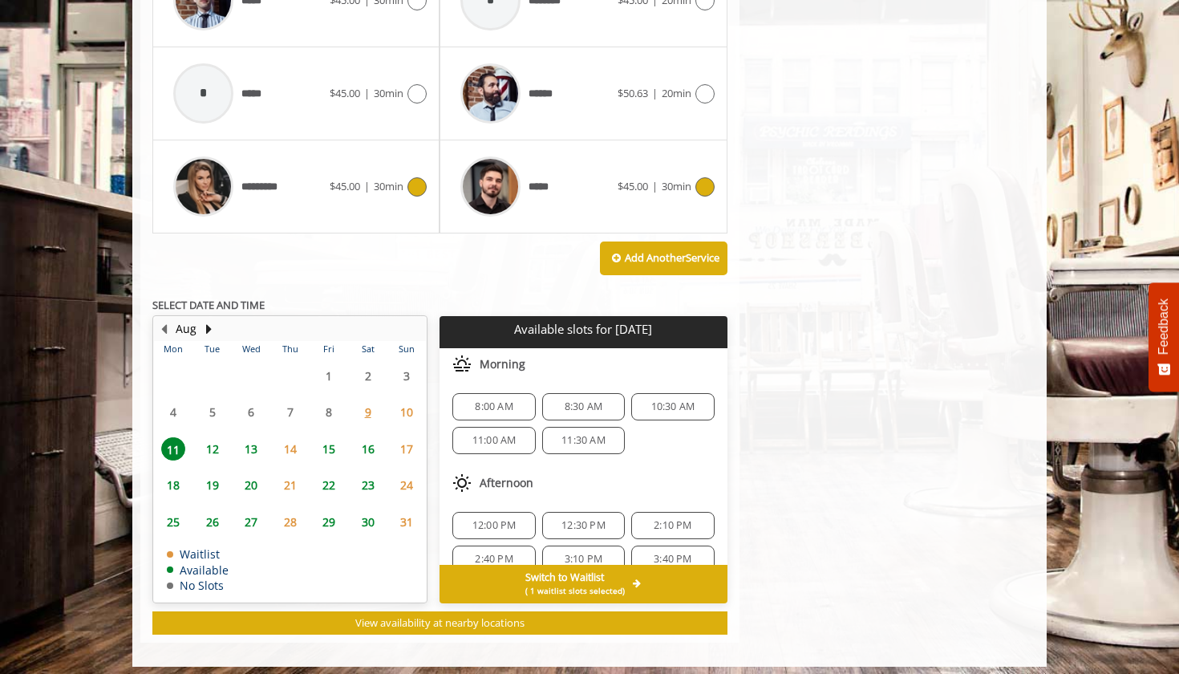
scroll to position [173, 0]
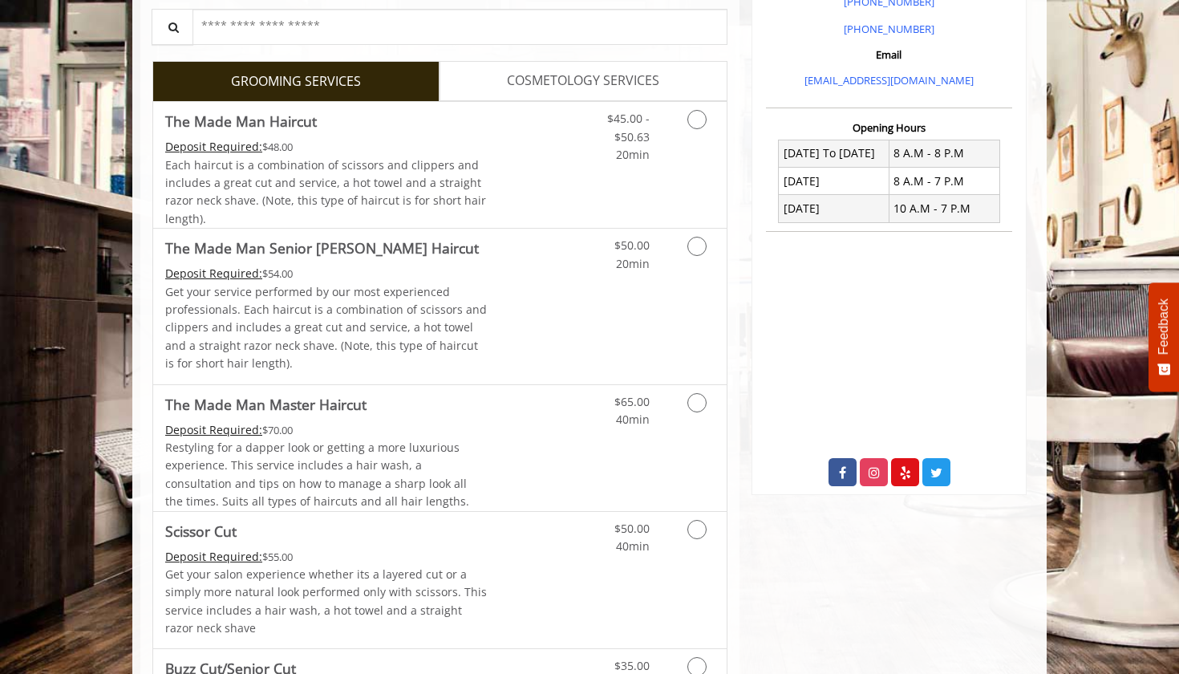
scroll to position [516, 0]
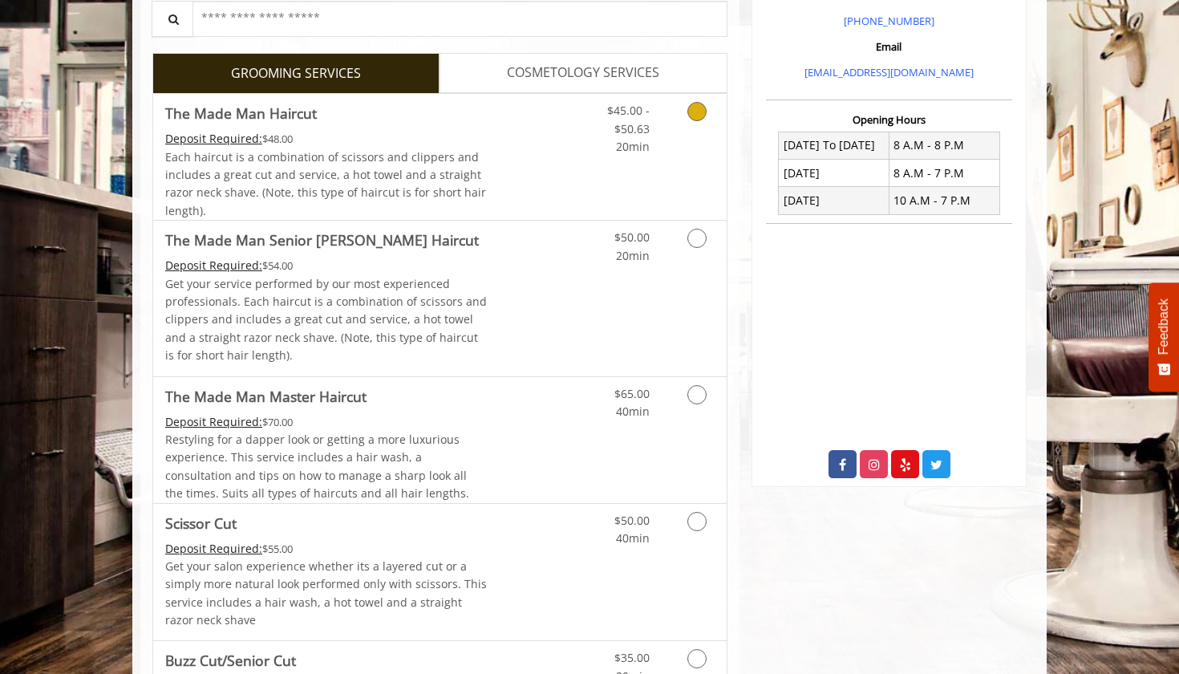
click at [700, 109] on icon "Grooming services" at bounding box center [697, 111] width 19 height 19
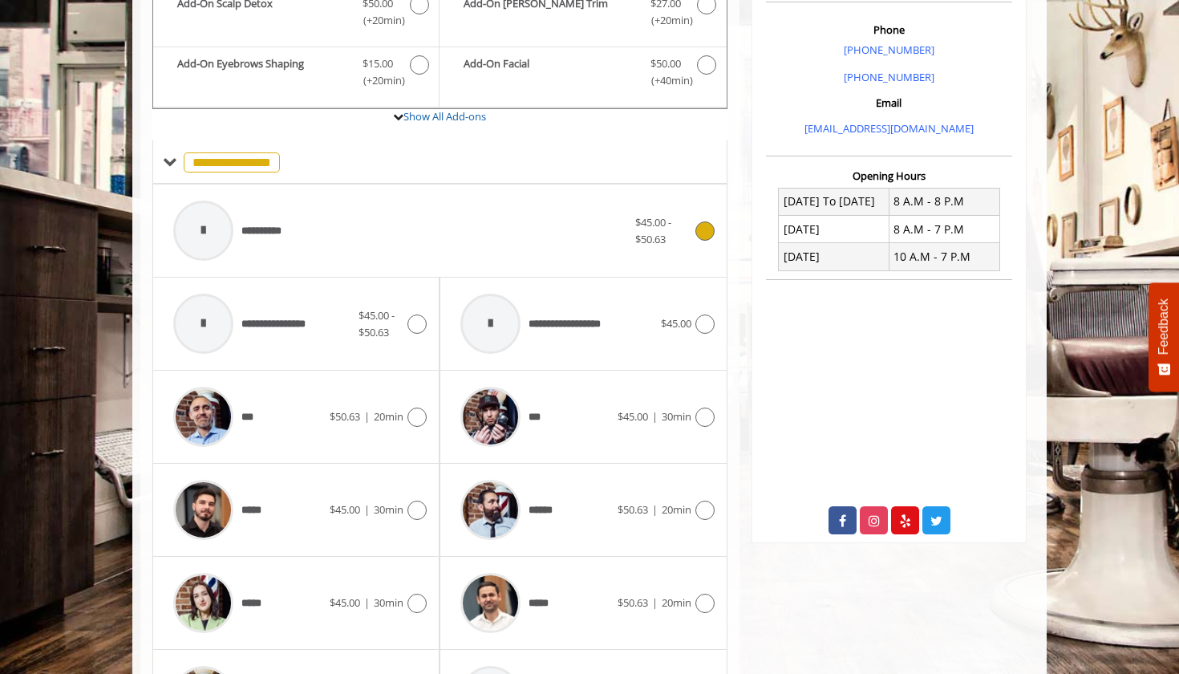
scroll to position [461, 0]
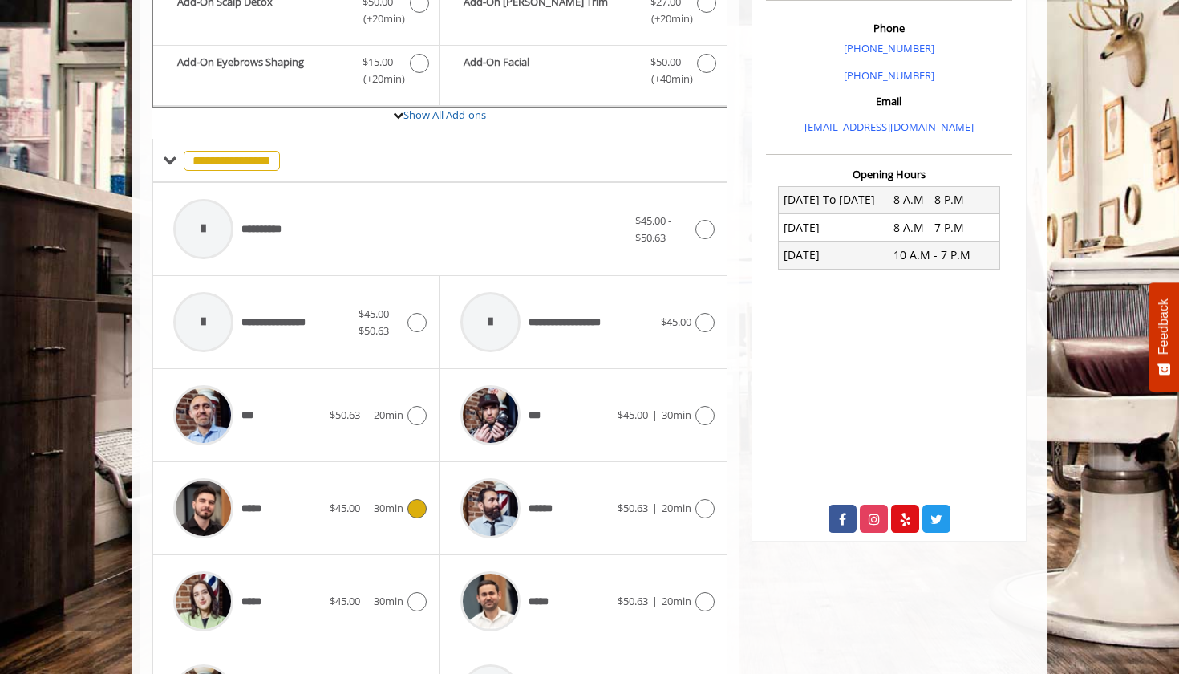
click at [417, 501] on icon at bounding box center [417, 508] width 19 height 19
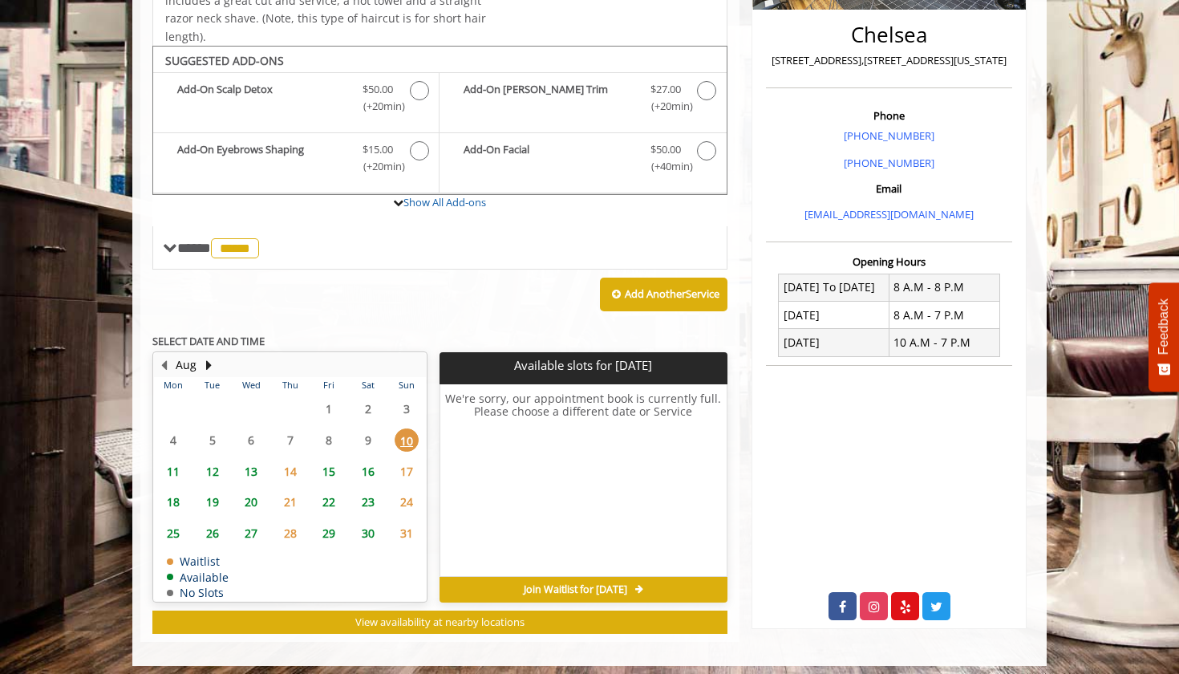
scroll to position [373, 0]
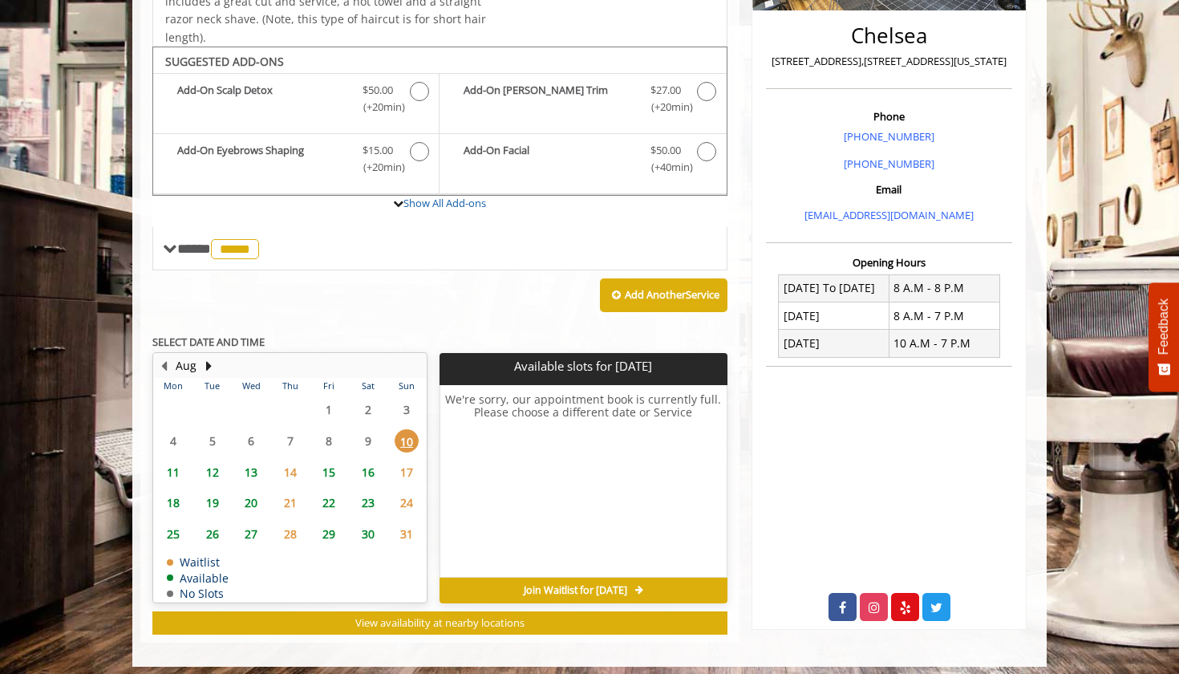
click at [169, 465] on span "11" at bounding box center [173, 472] width 24 height 23
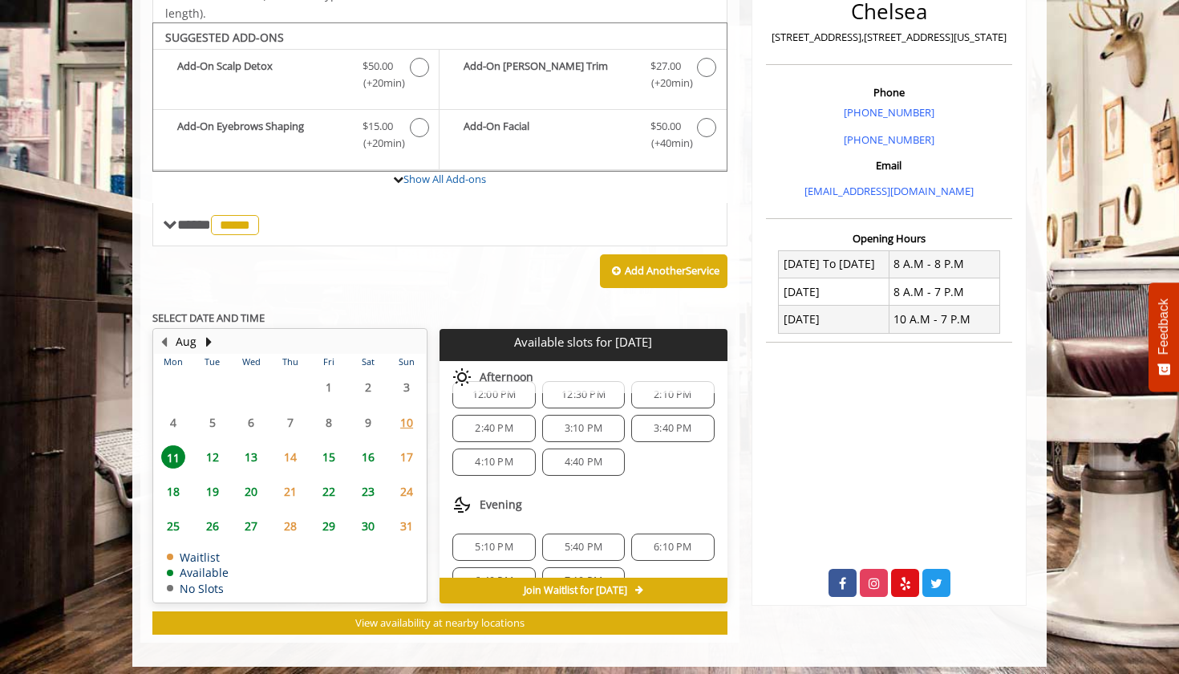
scroll to position [145, 0]
click at [575, 454] on span "4:40 PM" at bounding box center [584, 460] width 38 height 13
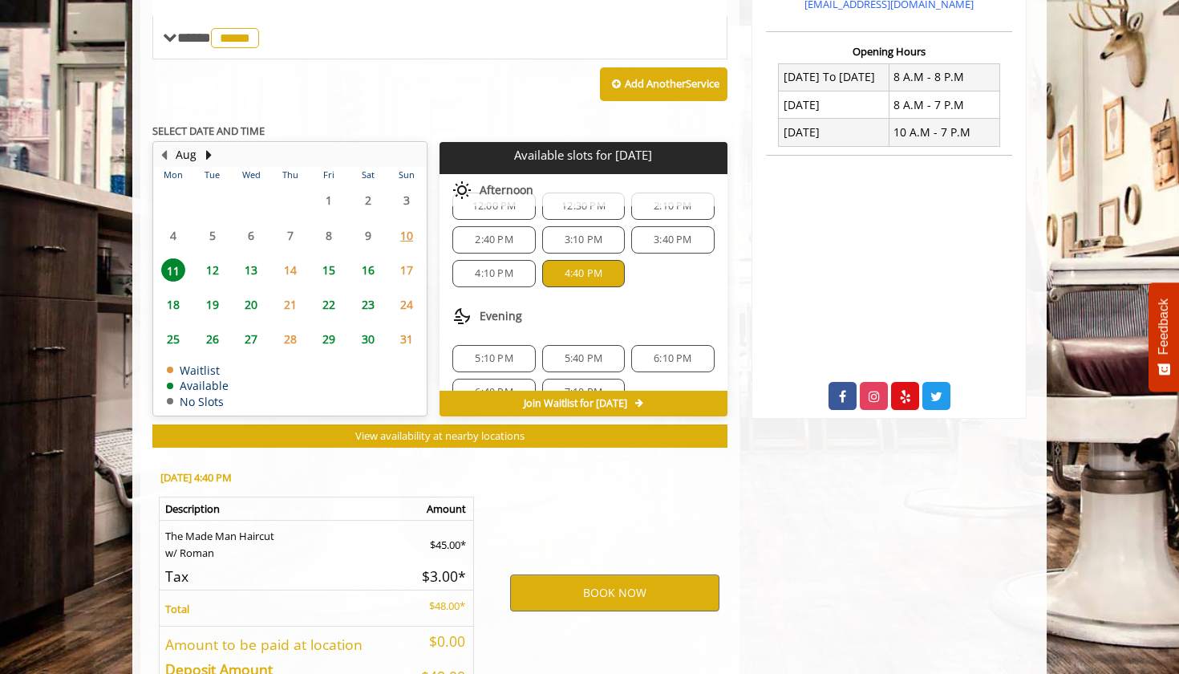
scroll to position [683, 0]
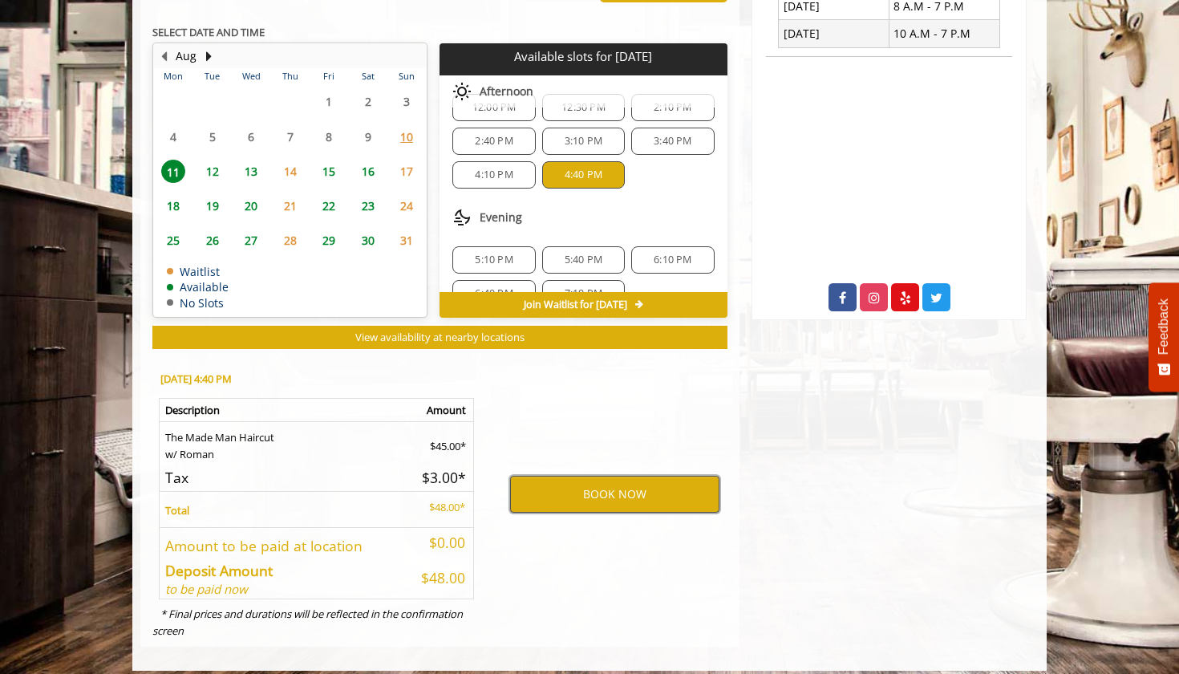
click at [640, 496] on button "BOOK NOW" at bounding box center [614, 494] width 209 height 37
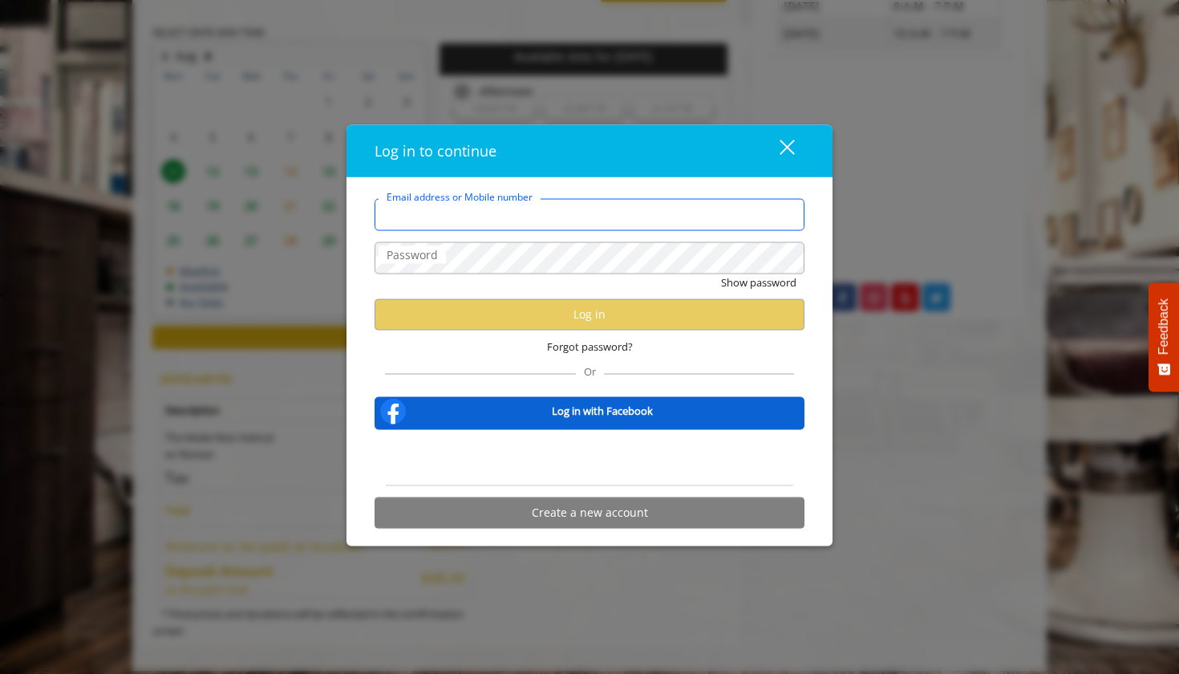
type input "**********"
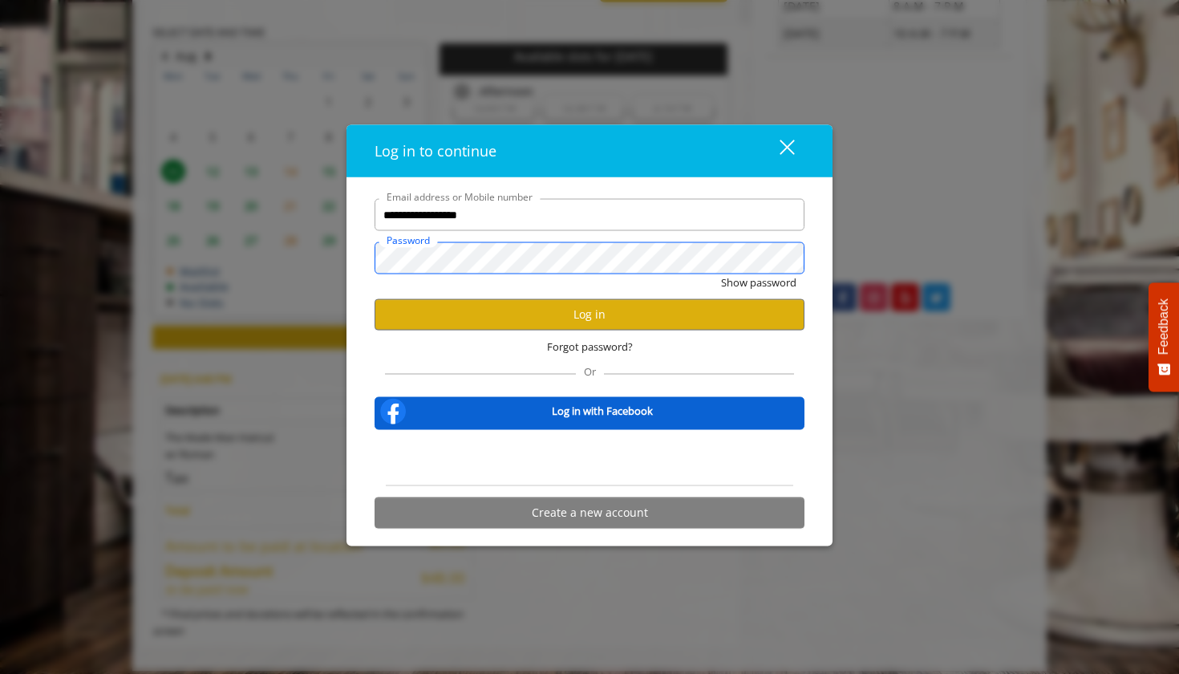
click at [758, 282] on button "Show password" at bounding box center [758, 282] width 75 height 17
click at [651, 310] on button "Log in" at bounding box center [590, 313] width 430 height 31
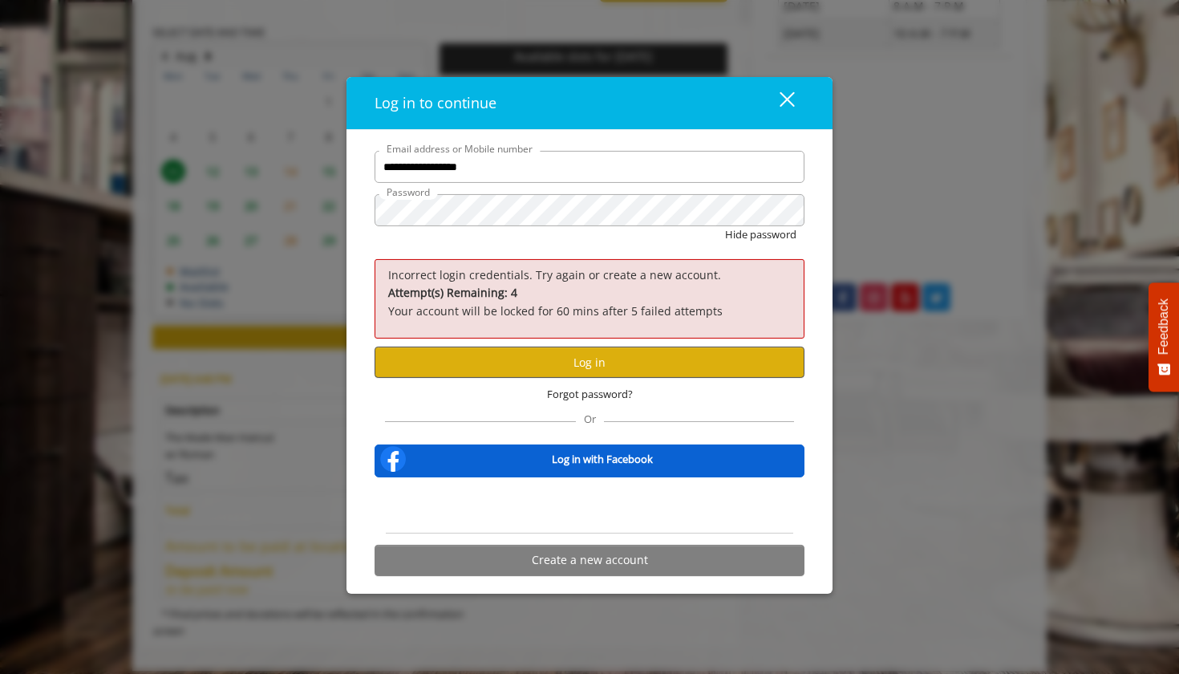
click at [659, 354] on button "Log in" at bounding box center [590, 362] width 430 height 31
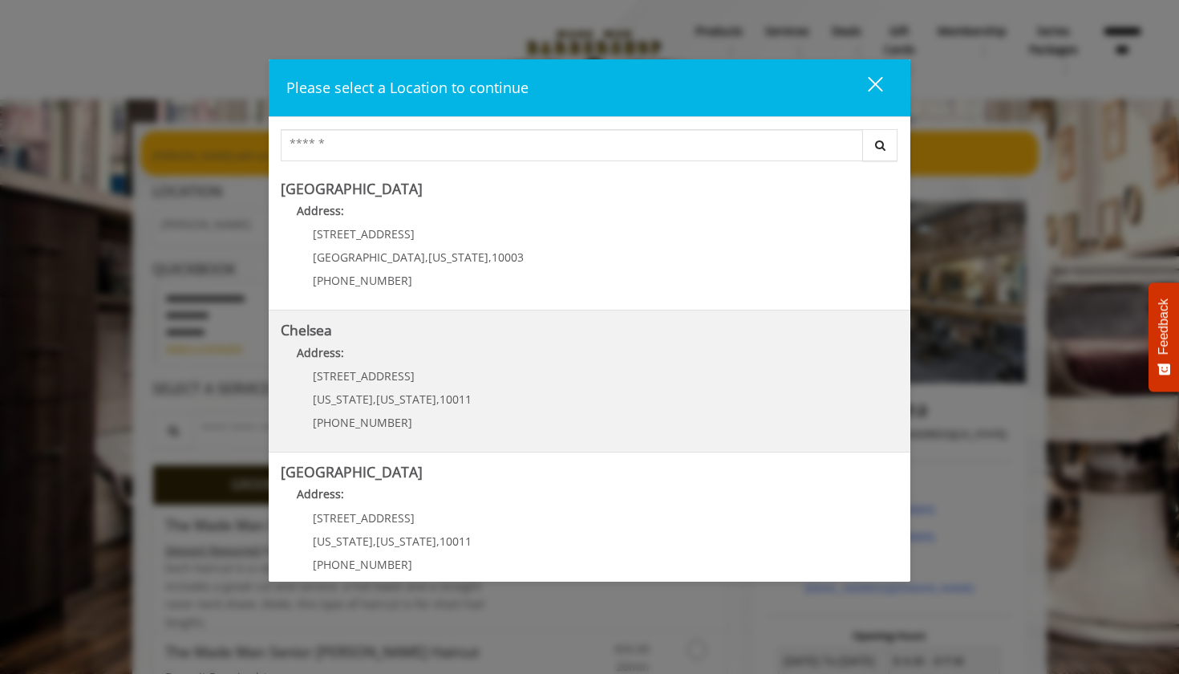
click at [349, 428] on span "[PHONE_NUMBER]" at bounding box center [362, 422] width 99 height 15
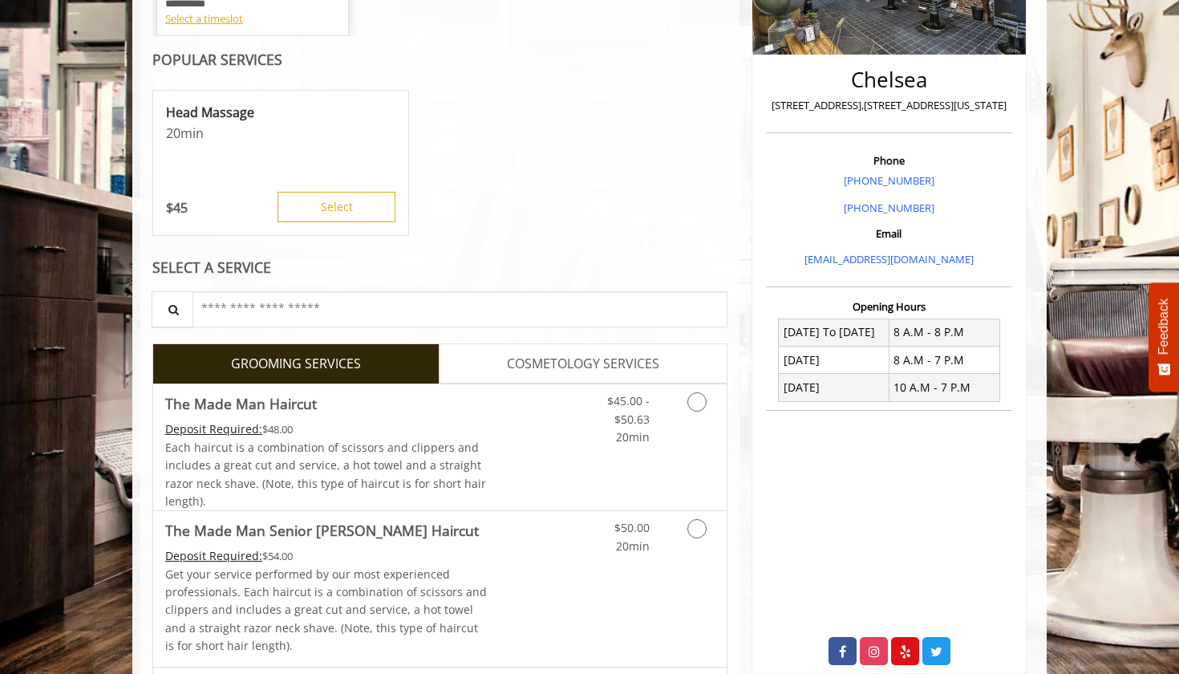
scroll to position [380, 0]
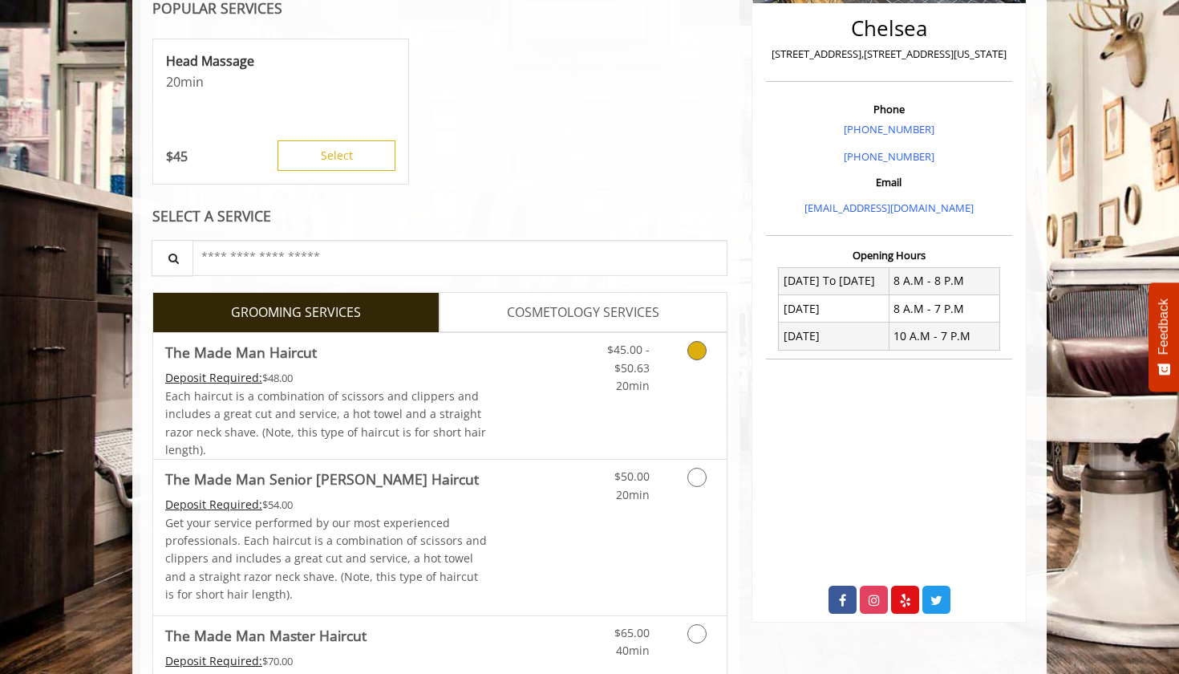
click at [700, 347] on icon "Grooming services" at bounding box center [697, 350] width 19 height 19
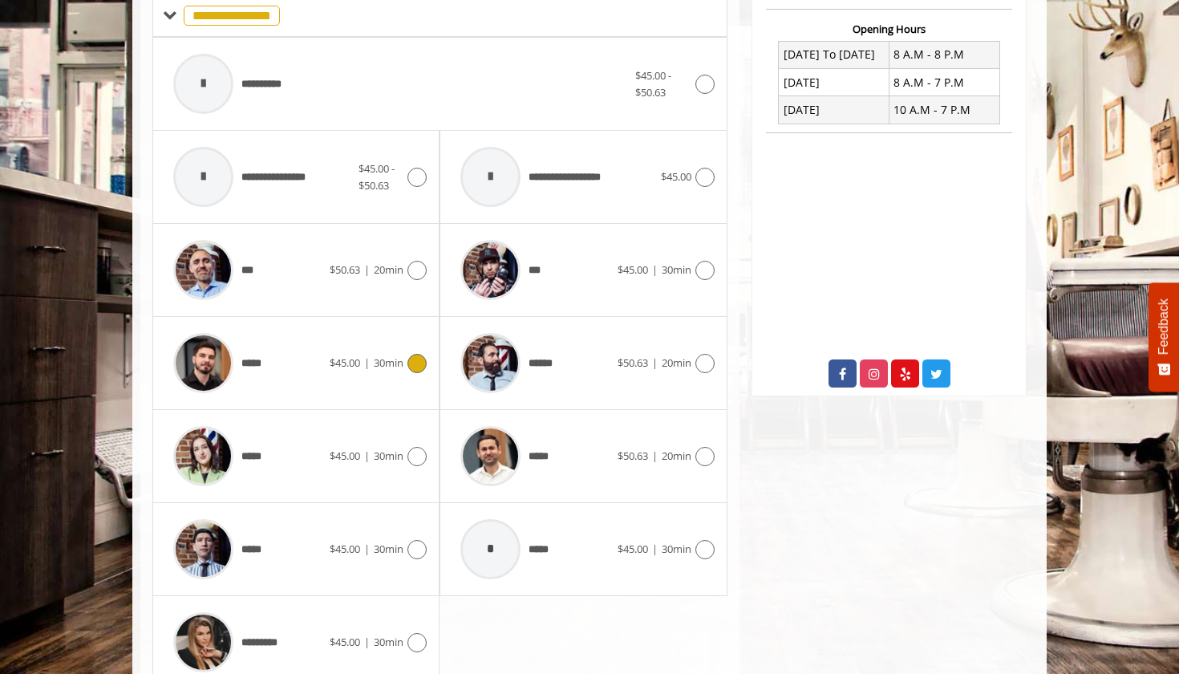
scroll to position [605, 1]
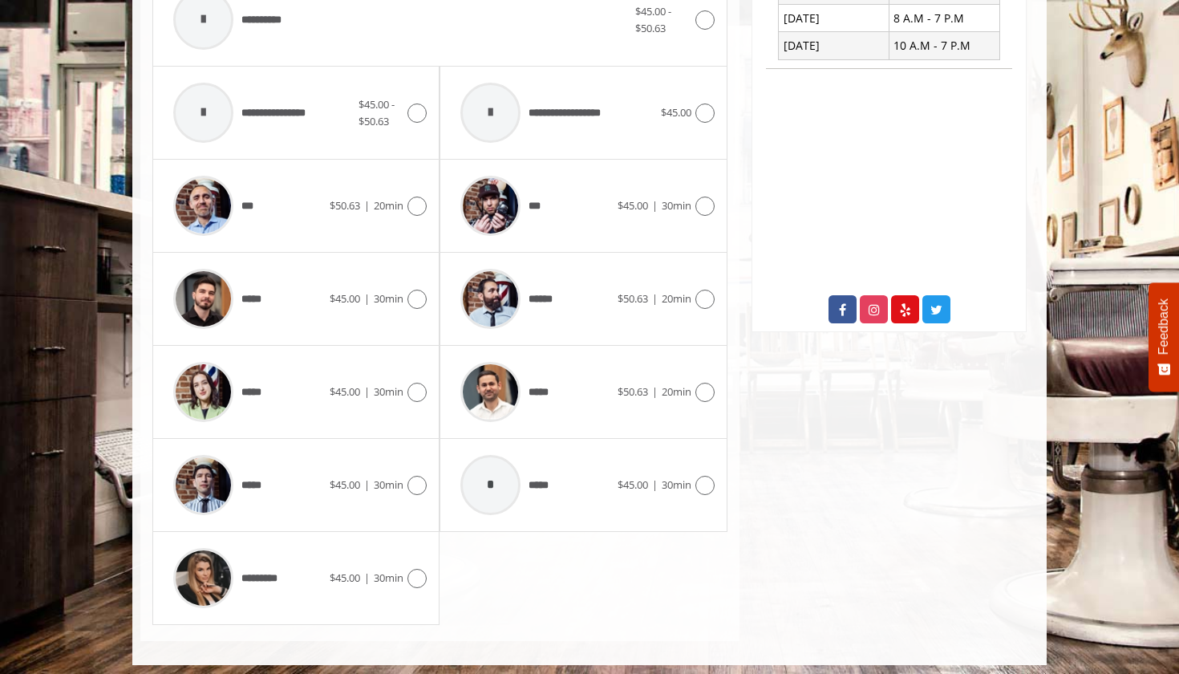
click at [862, 521] on div "Chelsea 169 W 23rd Street,170 W 23rd Street, New York Phone +(917) 639-3902 +64…" at bounding box center [889, 77] width 299 height 1128
click at [414, 292] on icon at bounding box center [417, 299] width 19 height 19
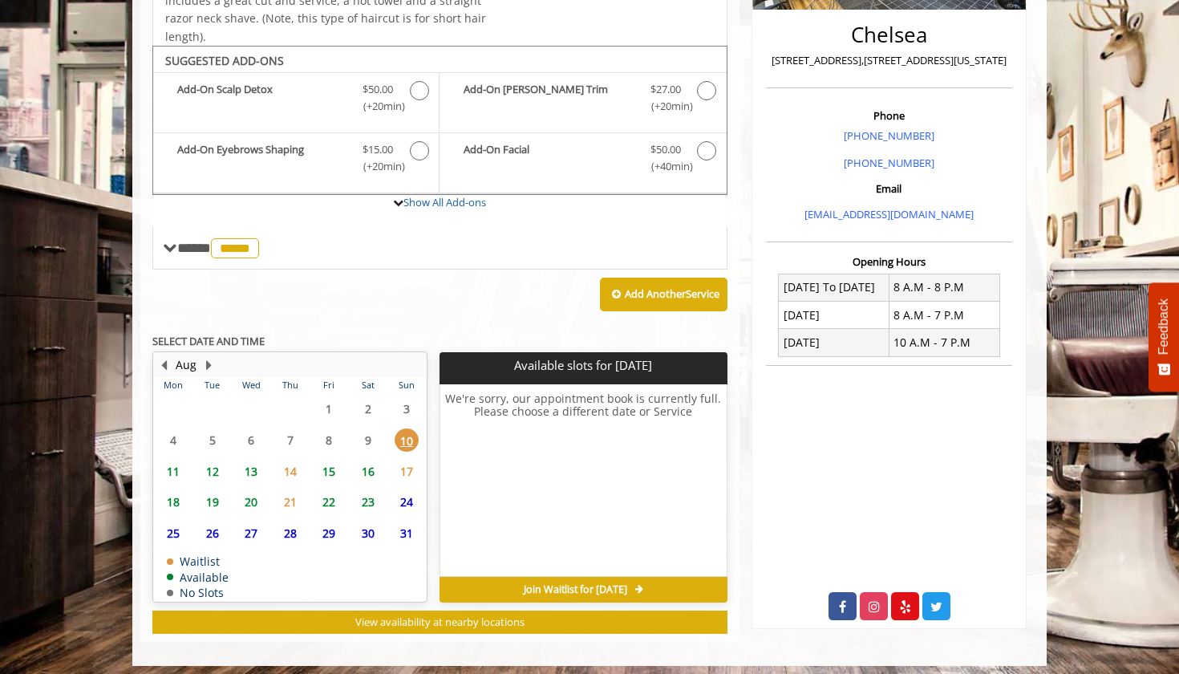
scroll to position [373, 0]
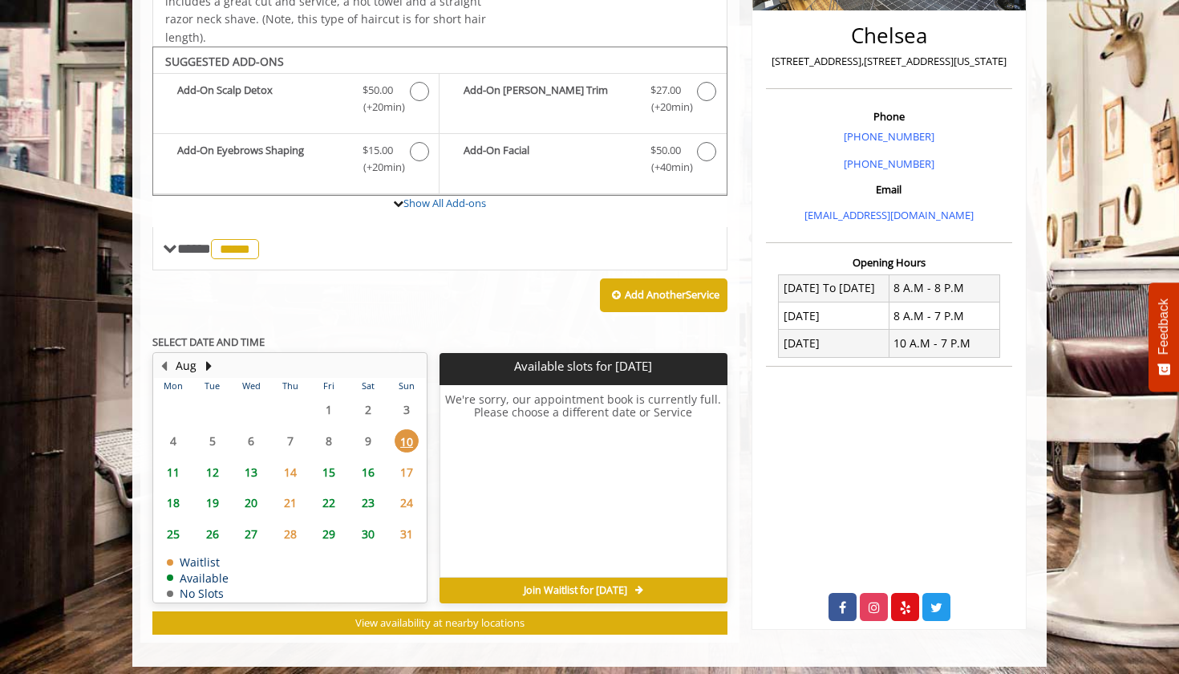
click at [170, 461] on span "11" at bounding box center [173, 472] width 24 height 23
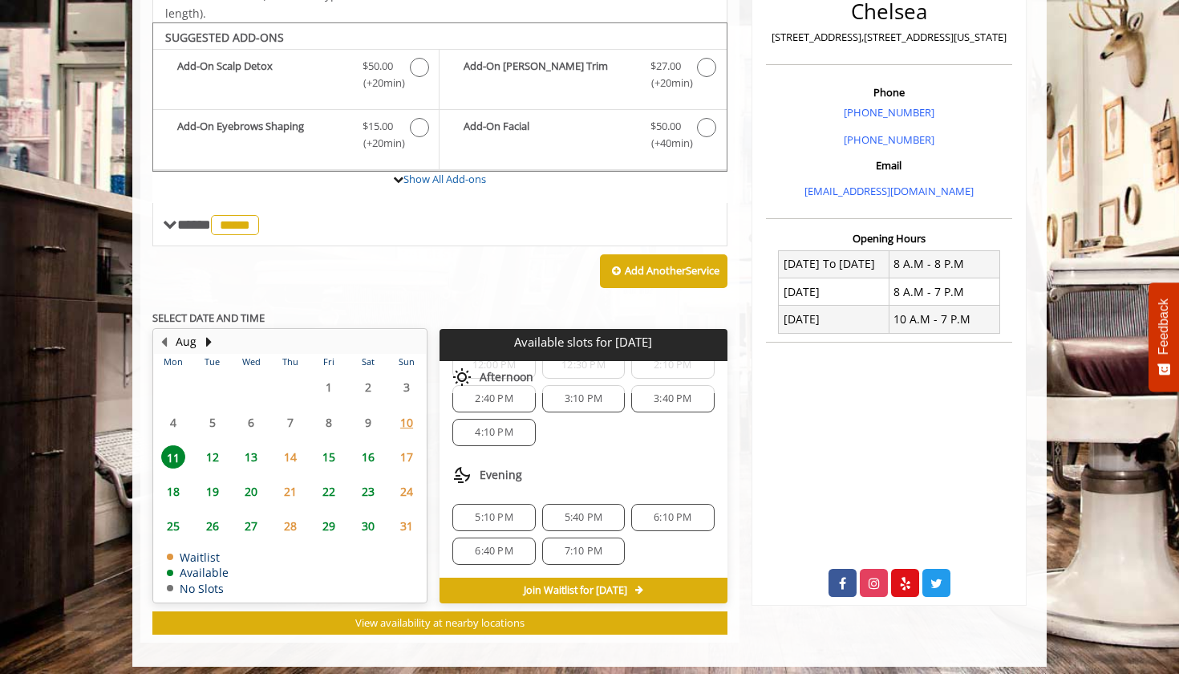
scroll to position [173, 0]
click at [492, 511] on span "5:10 PM" at bounding box center [494, 517] width 38 height 13
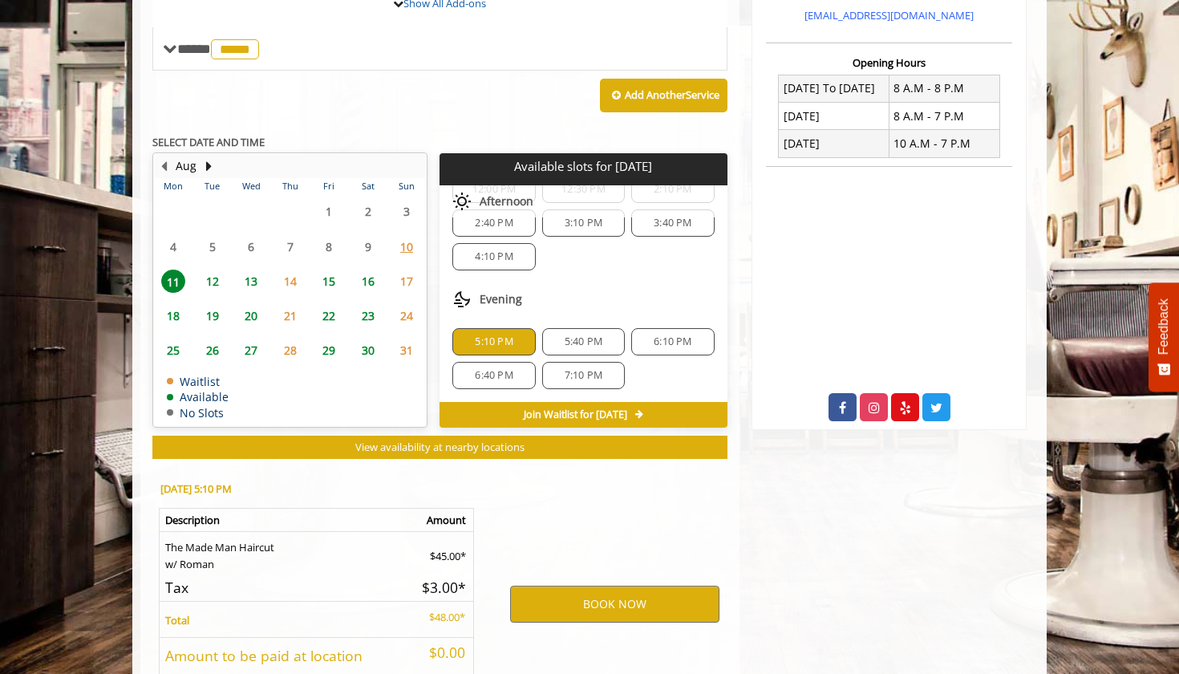
scroll to position [683, 0]
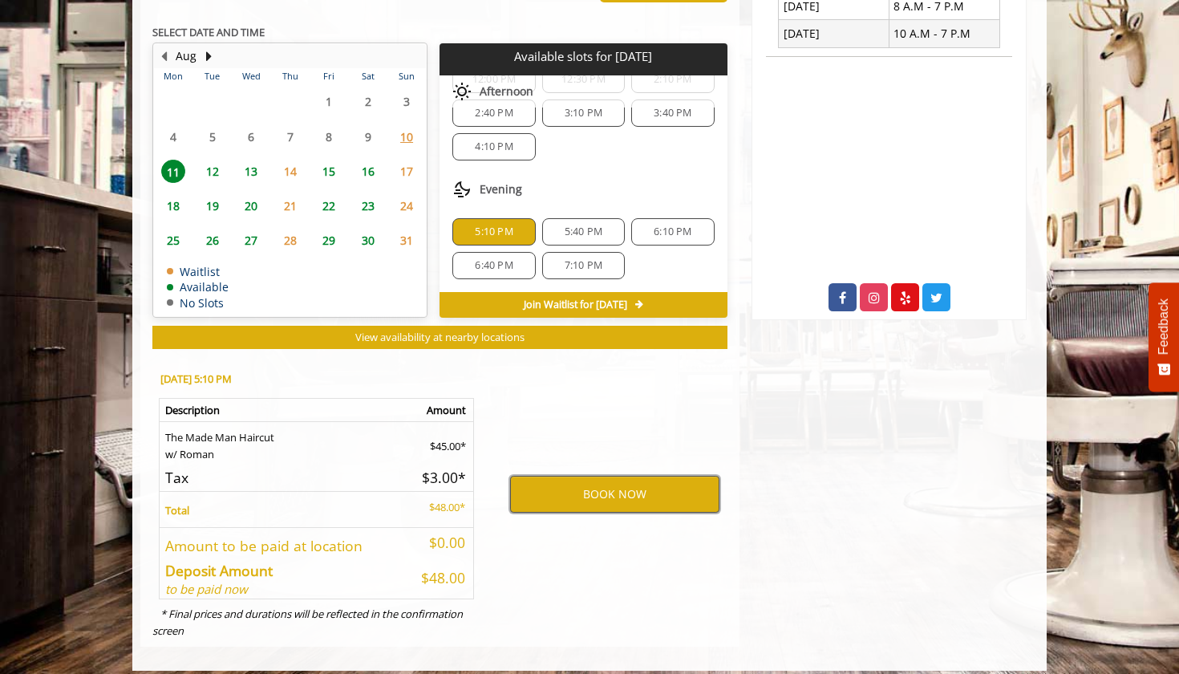
click at [618, 489] on button "BOOK NOW" at bounding box center [614, 494] width 209 height 37
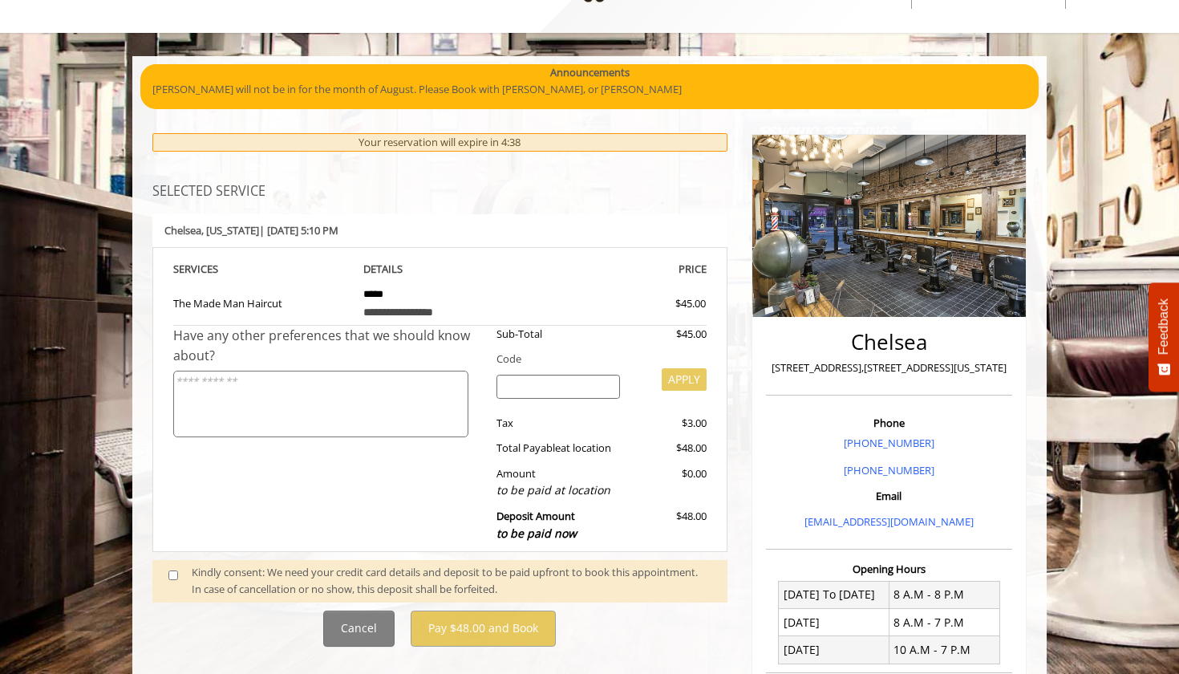
scroll to position [0, 0]
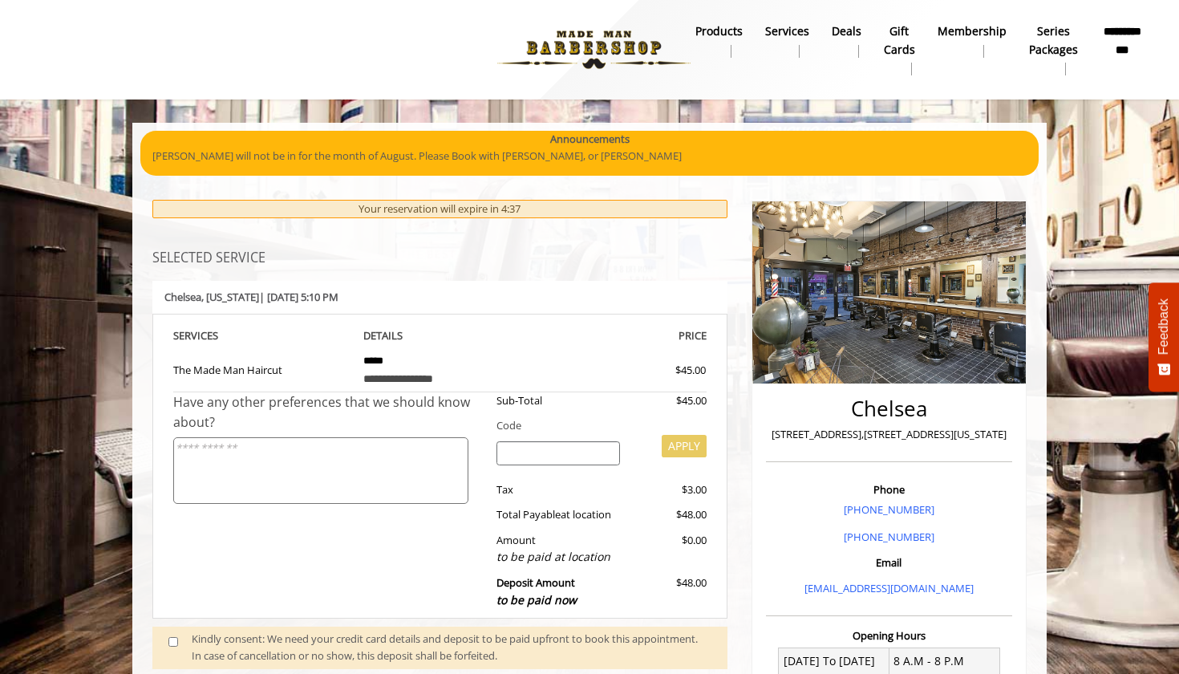
click at [354, 437] on textarea at bounding box center [320, 470] width 295 height 67
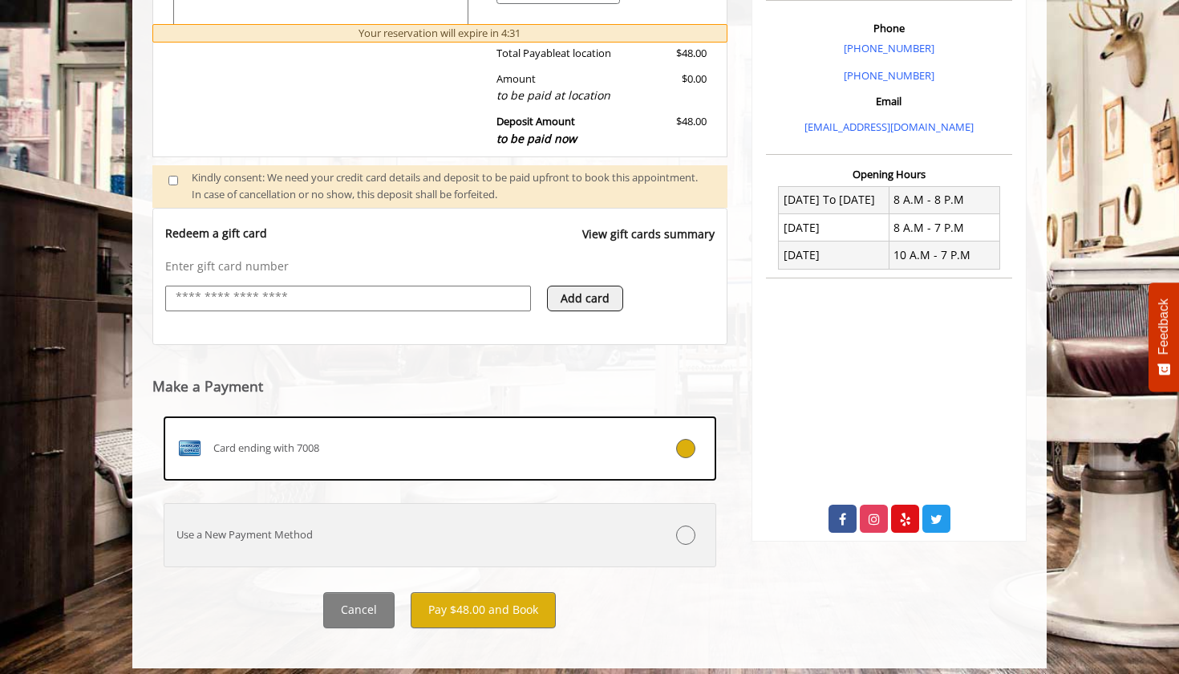
scroll to position [461, 0]
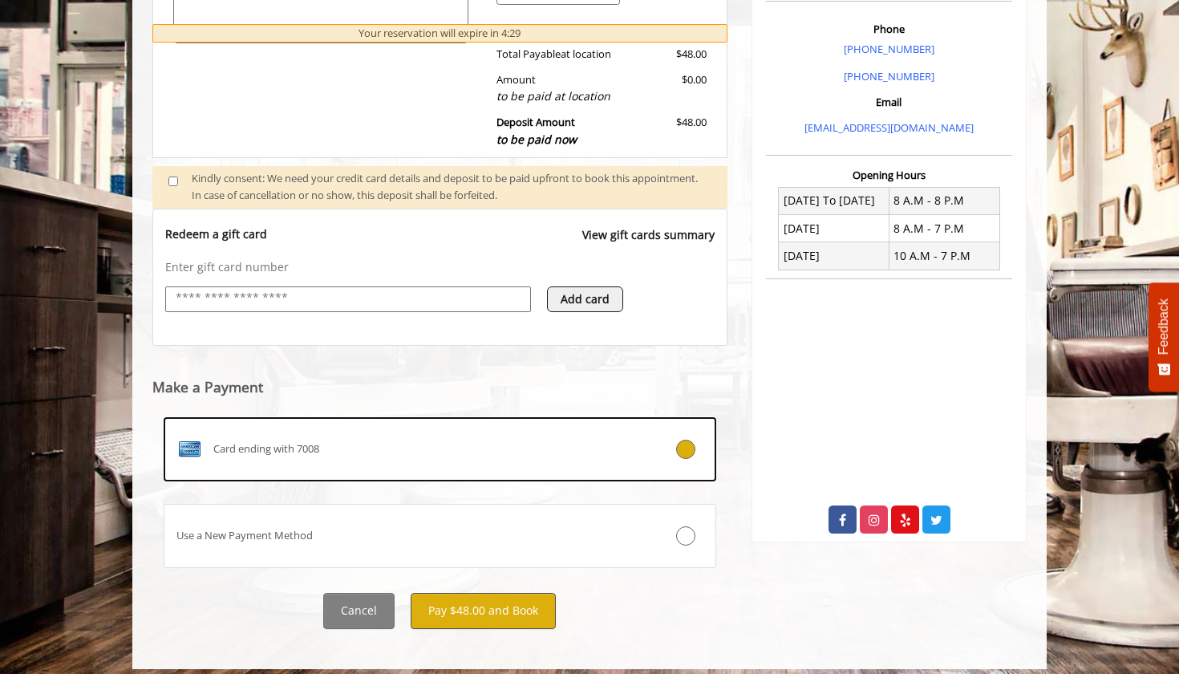
click at [498, 607] on button "Pay $48.00 and Book" at bounding box center [483, 611] width 145 height 36
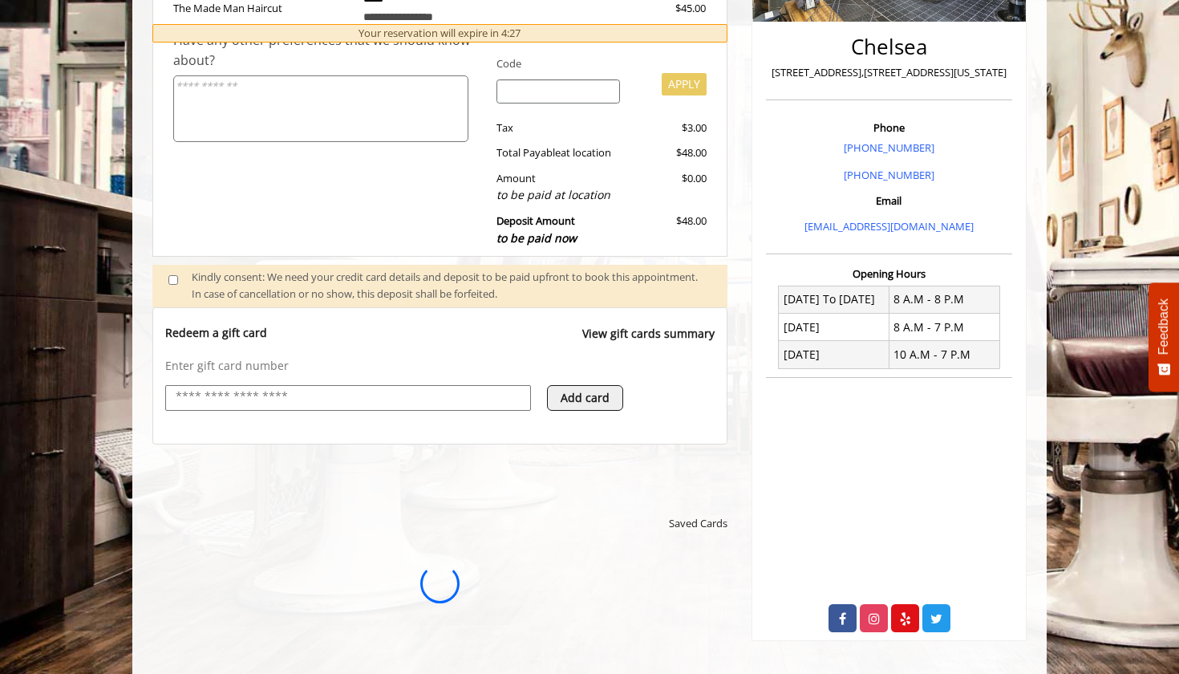
scroll to position [0, 0]
